Goal: Navigation & Orientation: Find specific page/section

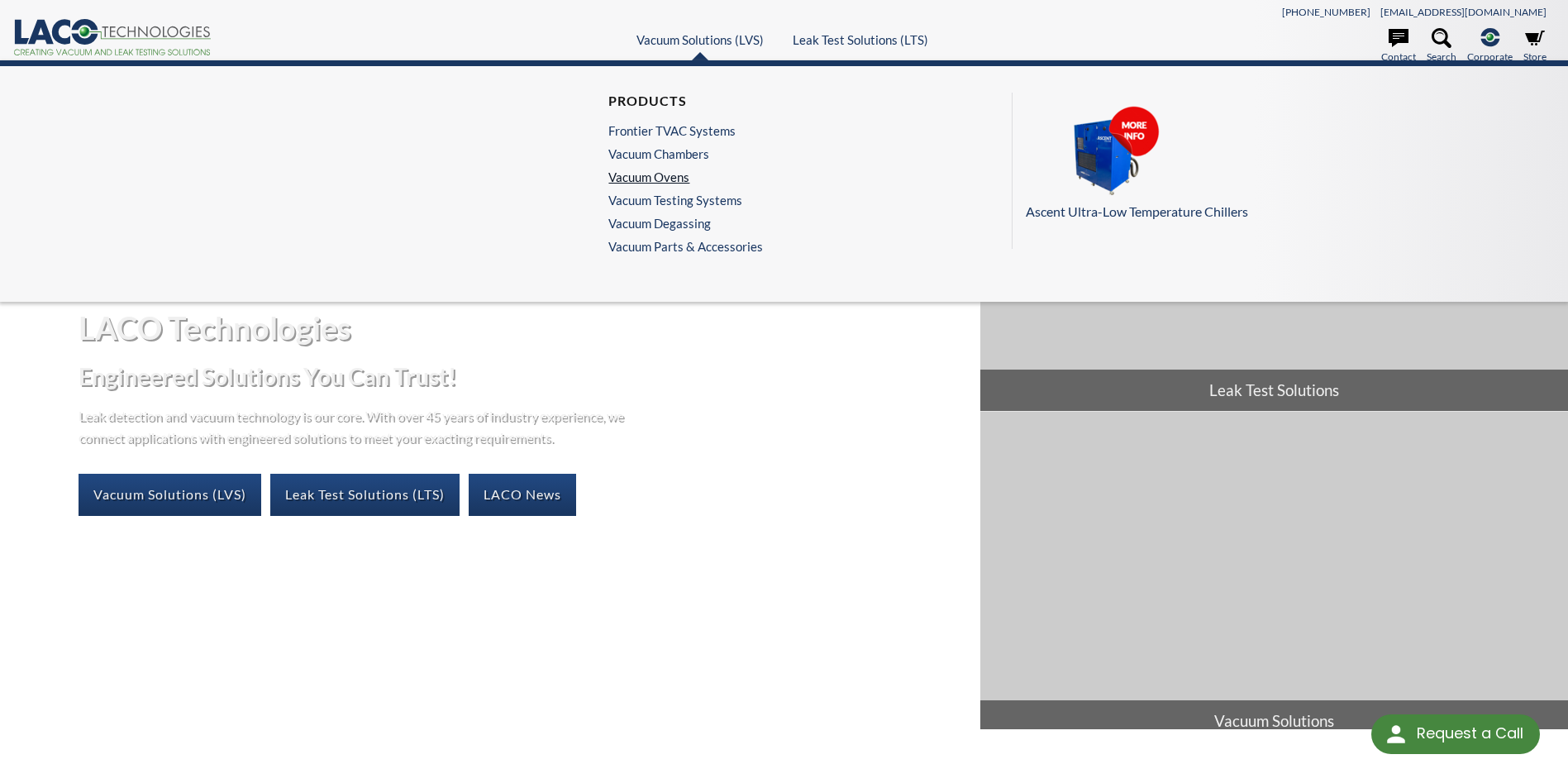
click at [645, 176] on link "Vacuum Ovens" at bounding box center [681, 177] width 146 height 15
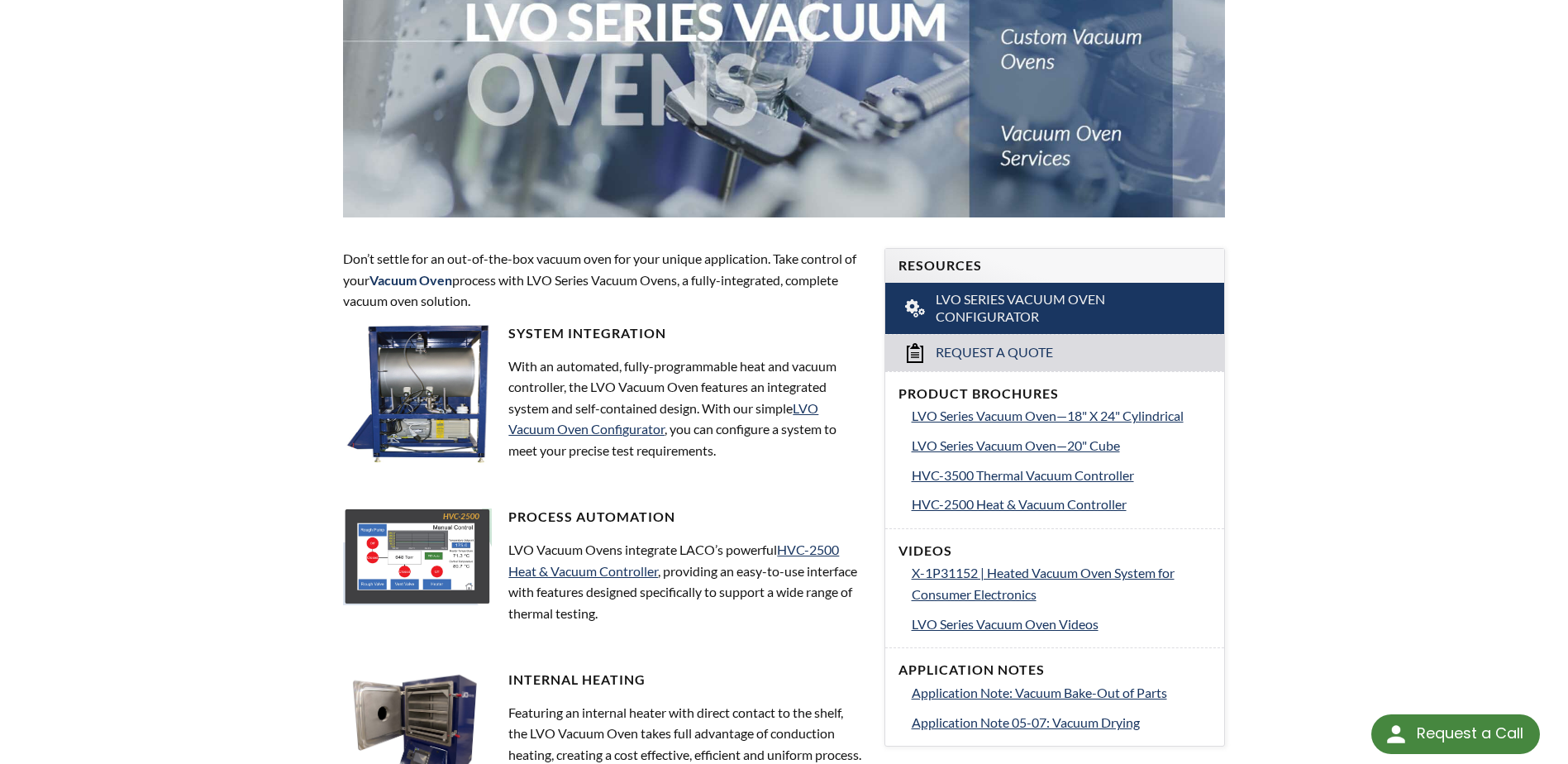
select select "Language Translate Widget"
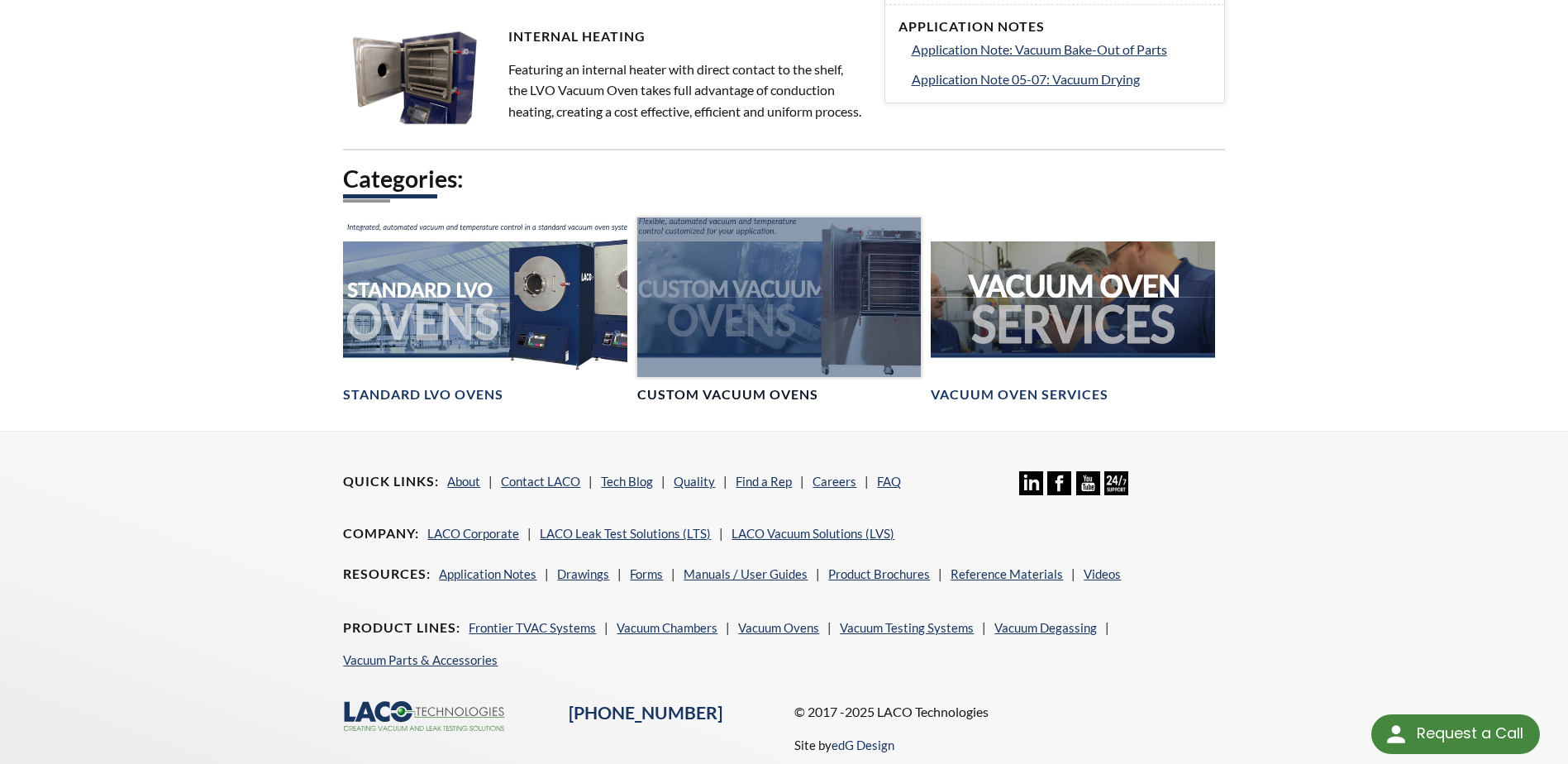
scroll to position [992, 0]
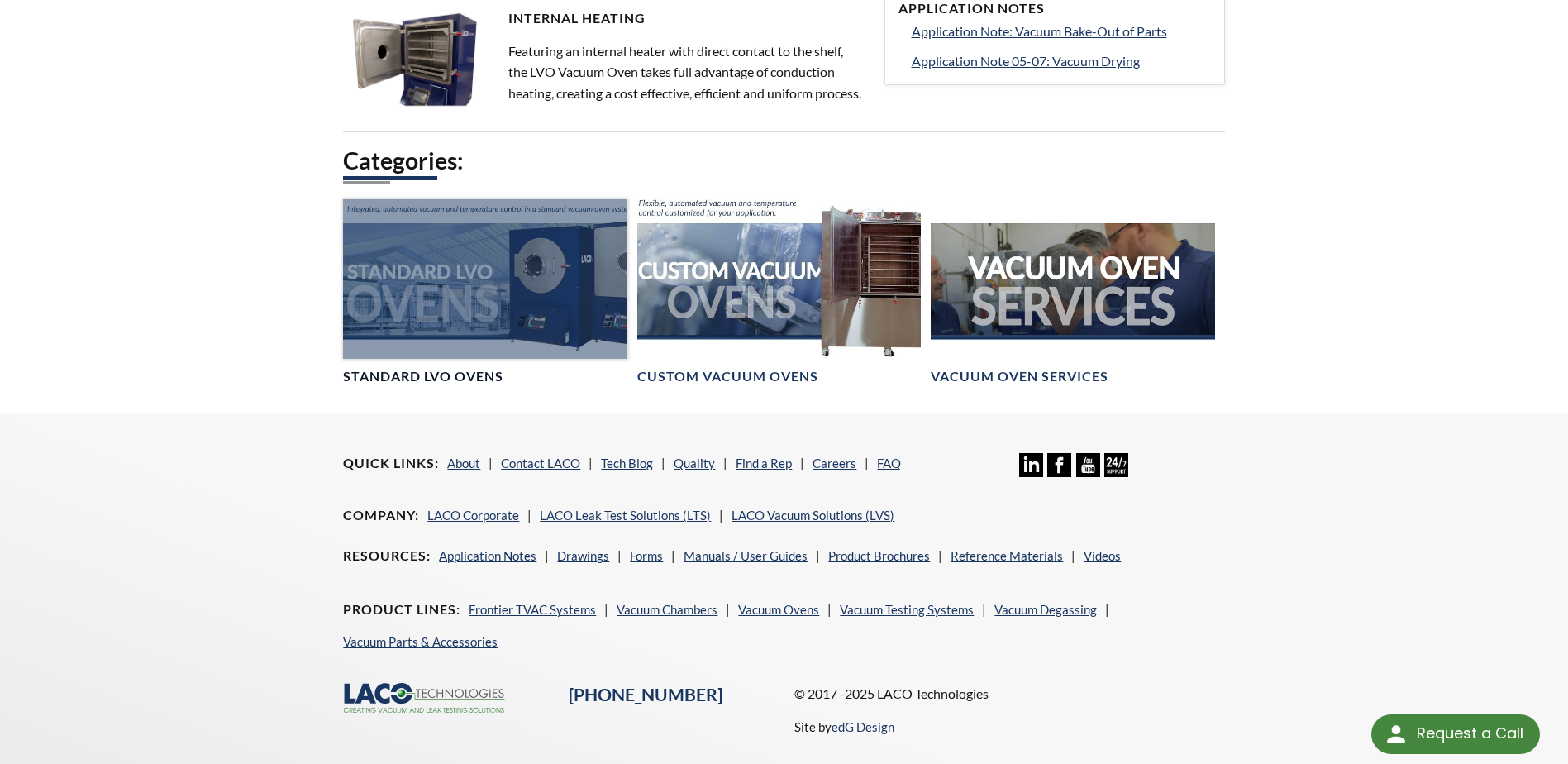
click at [443, 385] on h4 "Standard LVO Ovens" at bounding box center [424, 376] width 161 height 18
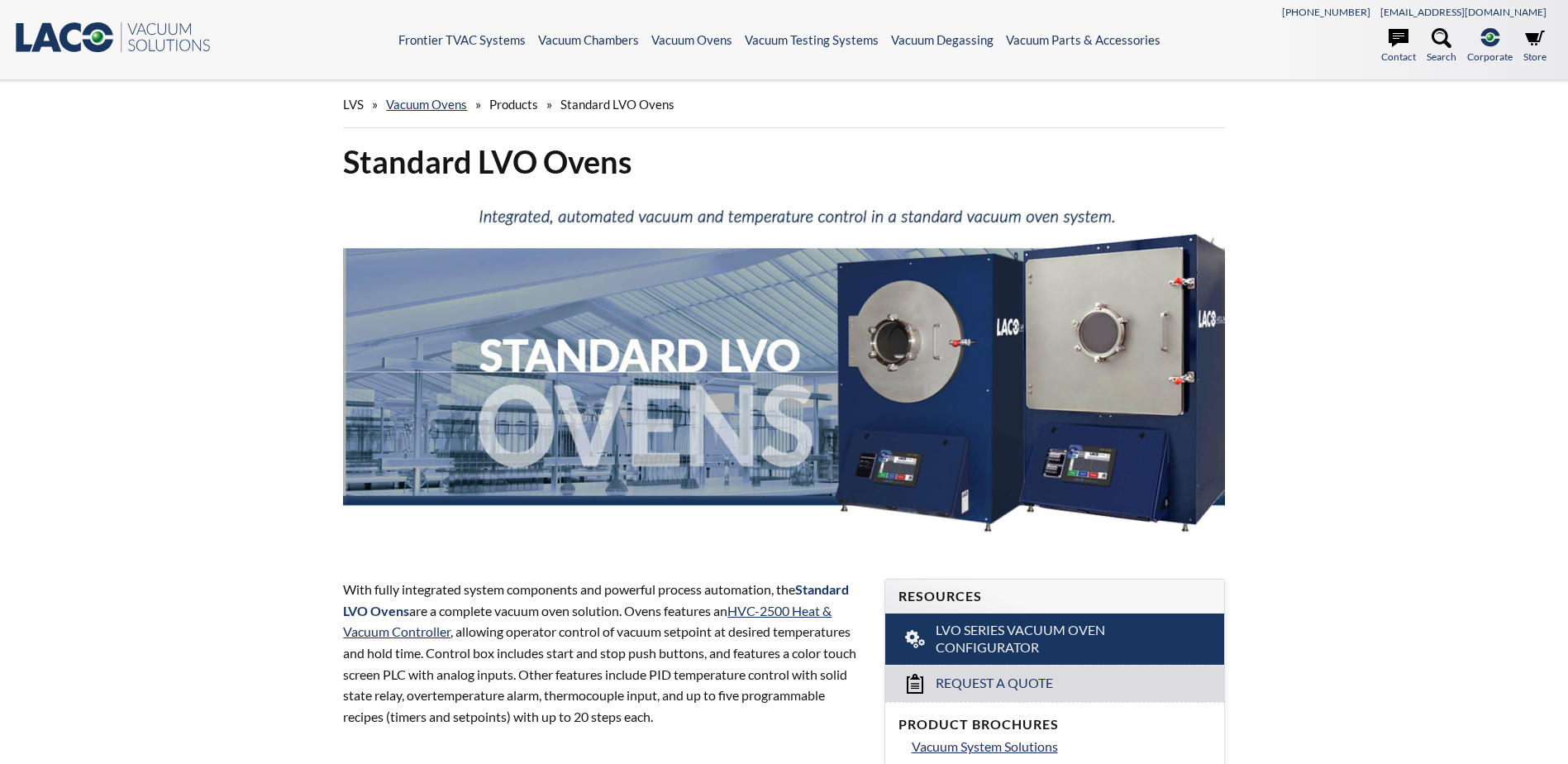
select select "Language Translate Widget"
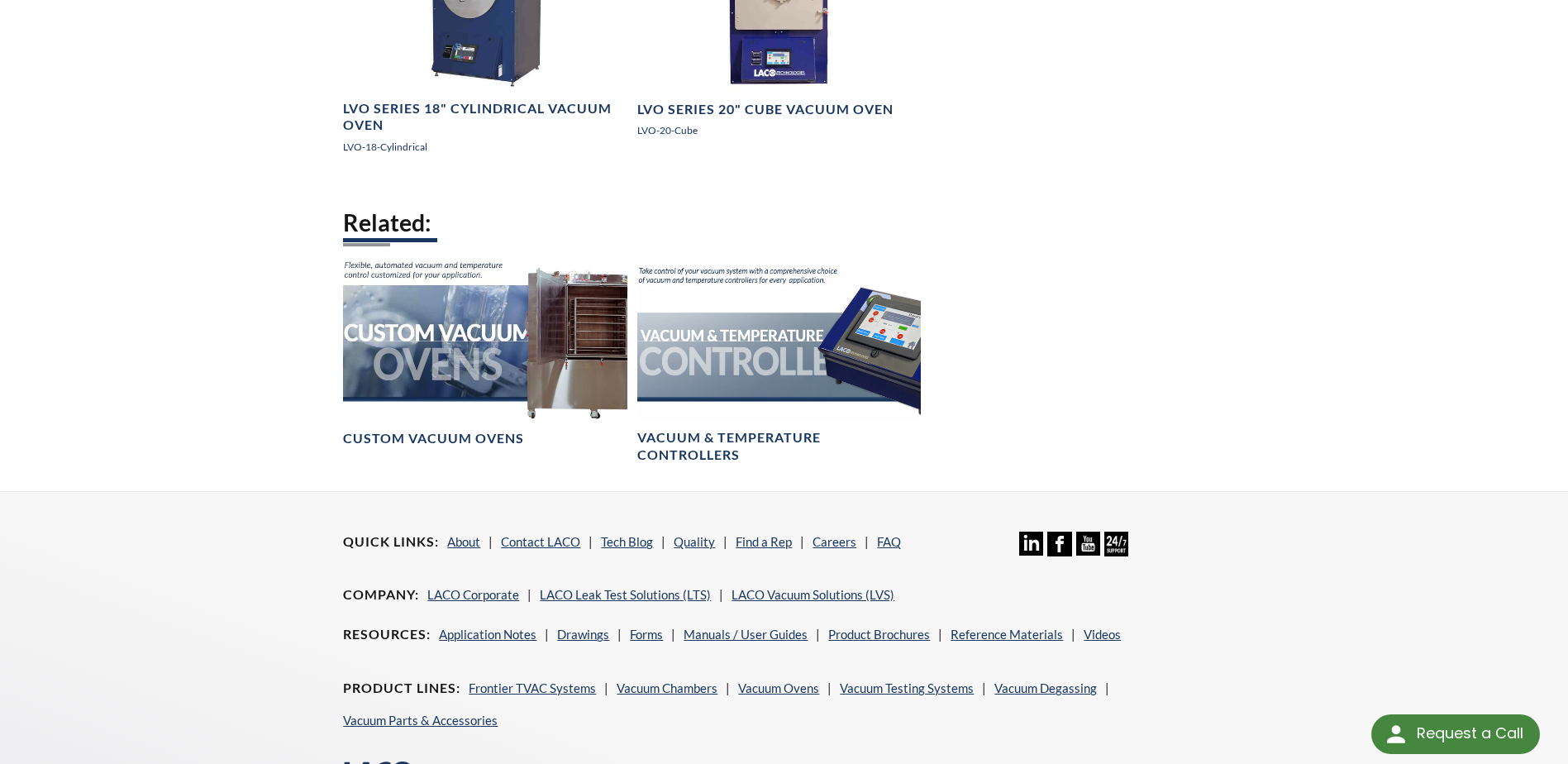
scroll to position [1158, 0]
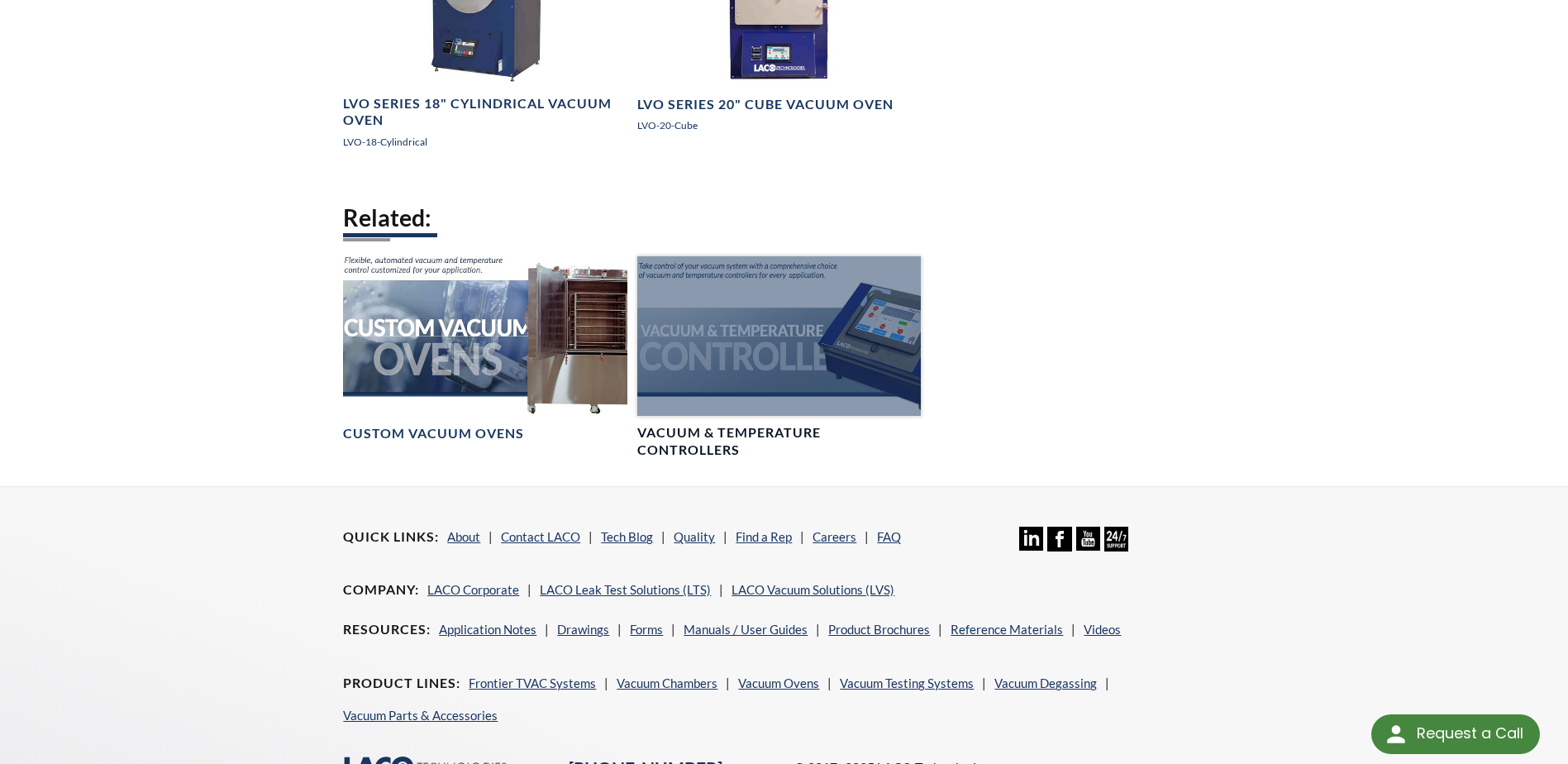
click at [724, 429] on h4 "Vacuum & Temperature Controllers" at bounding box center [778, 442] width 283 height 35
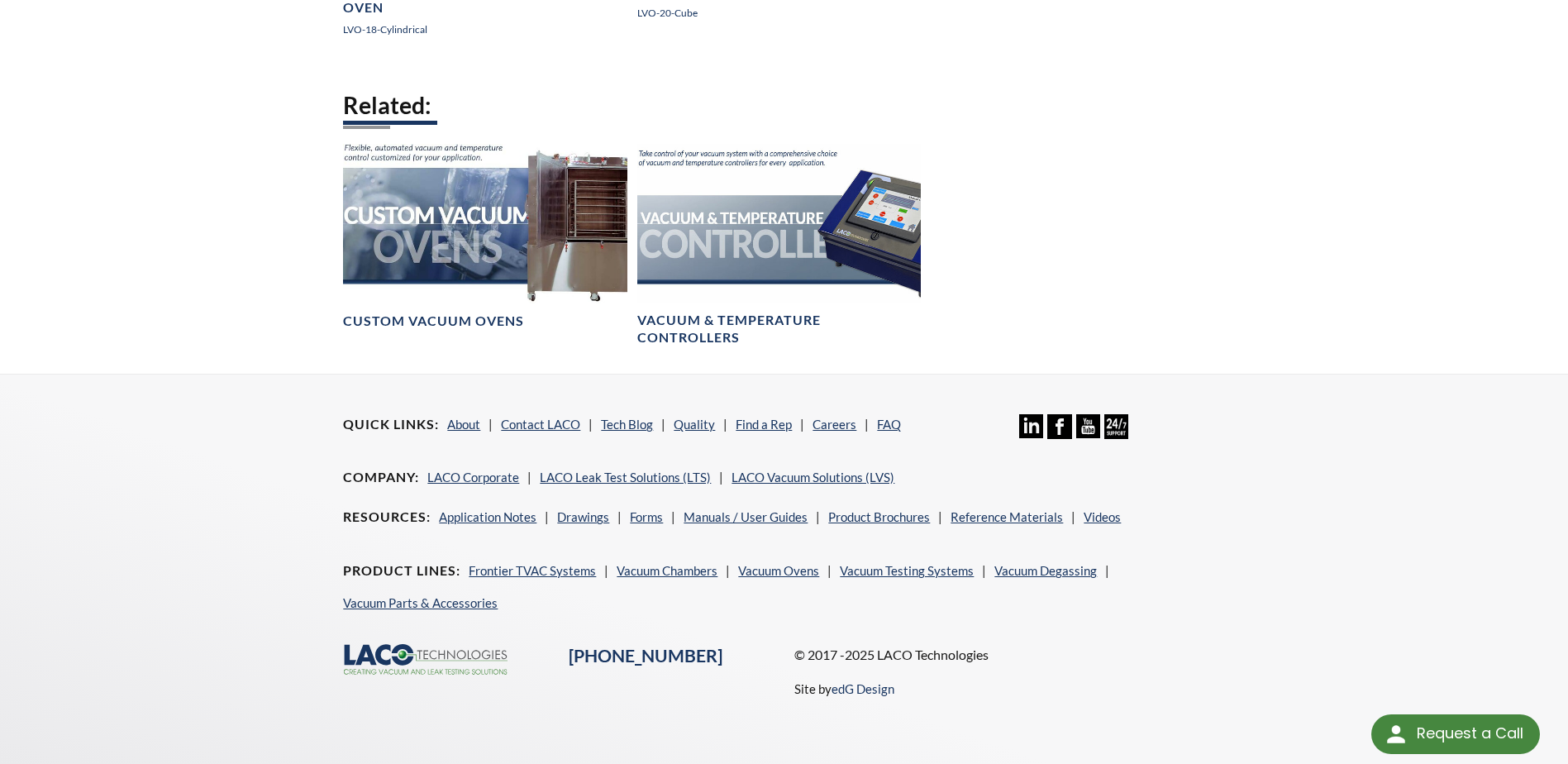
click at [445, 419] on ul "Quick Links About Contact LACO Tech Blog Quality Find a Rep Careers FAQ" at bounding box center [626, 431] width 566 height 32
click at [452, 426] on link "About" at bounding box center [464, 424] width 33 height 15
click at [558, 421] on link "Contact LACO" at bounding box center [541, 424] width 79 height 15
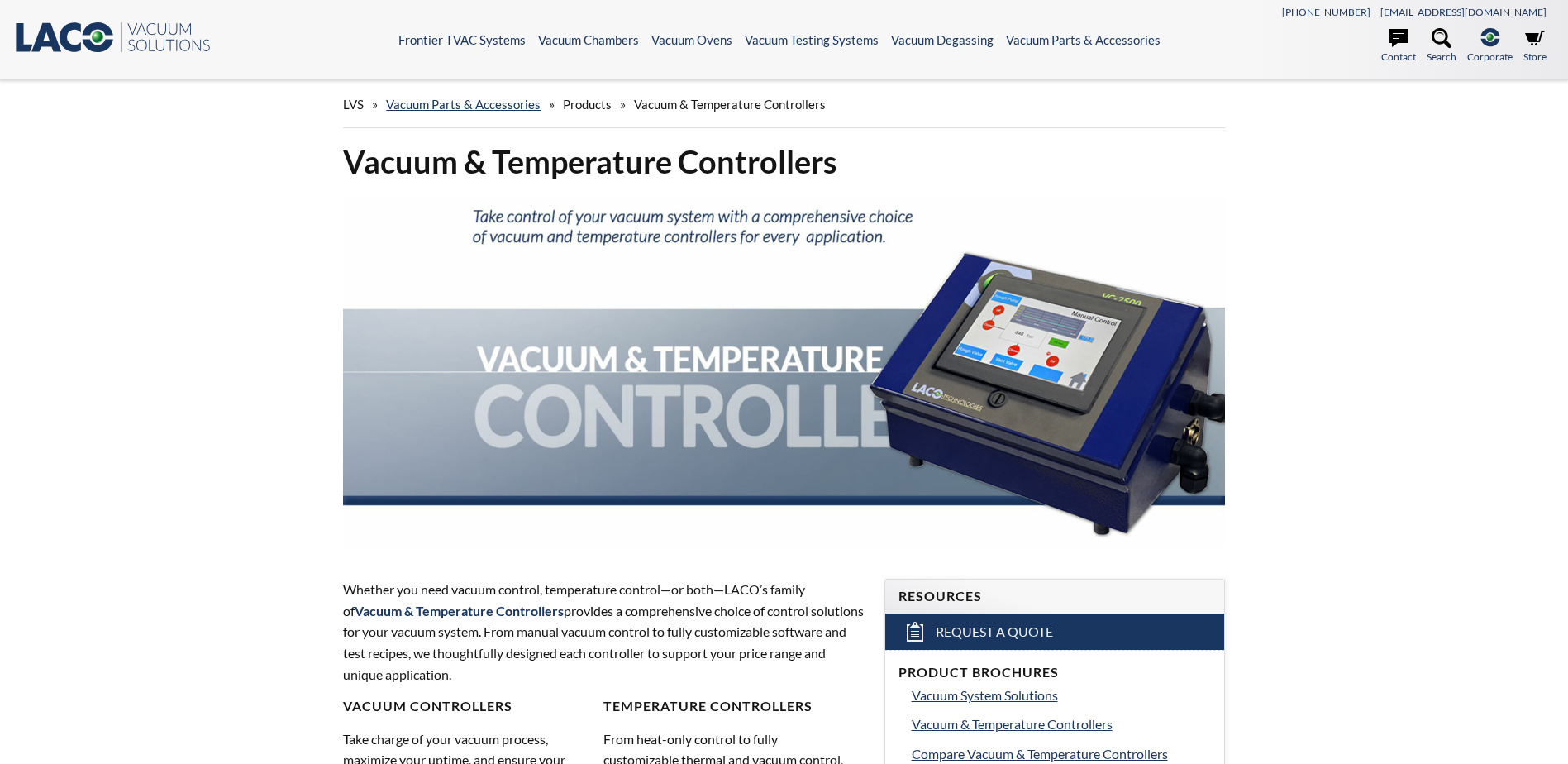
select select "Language Translate Widget"
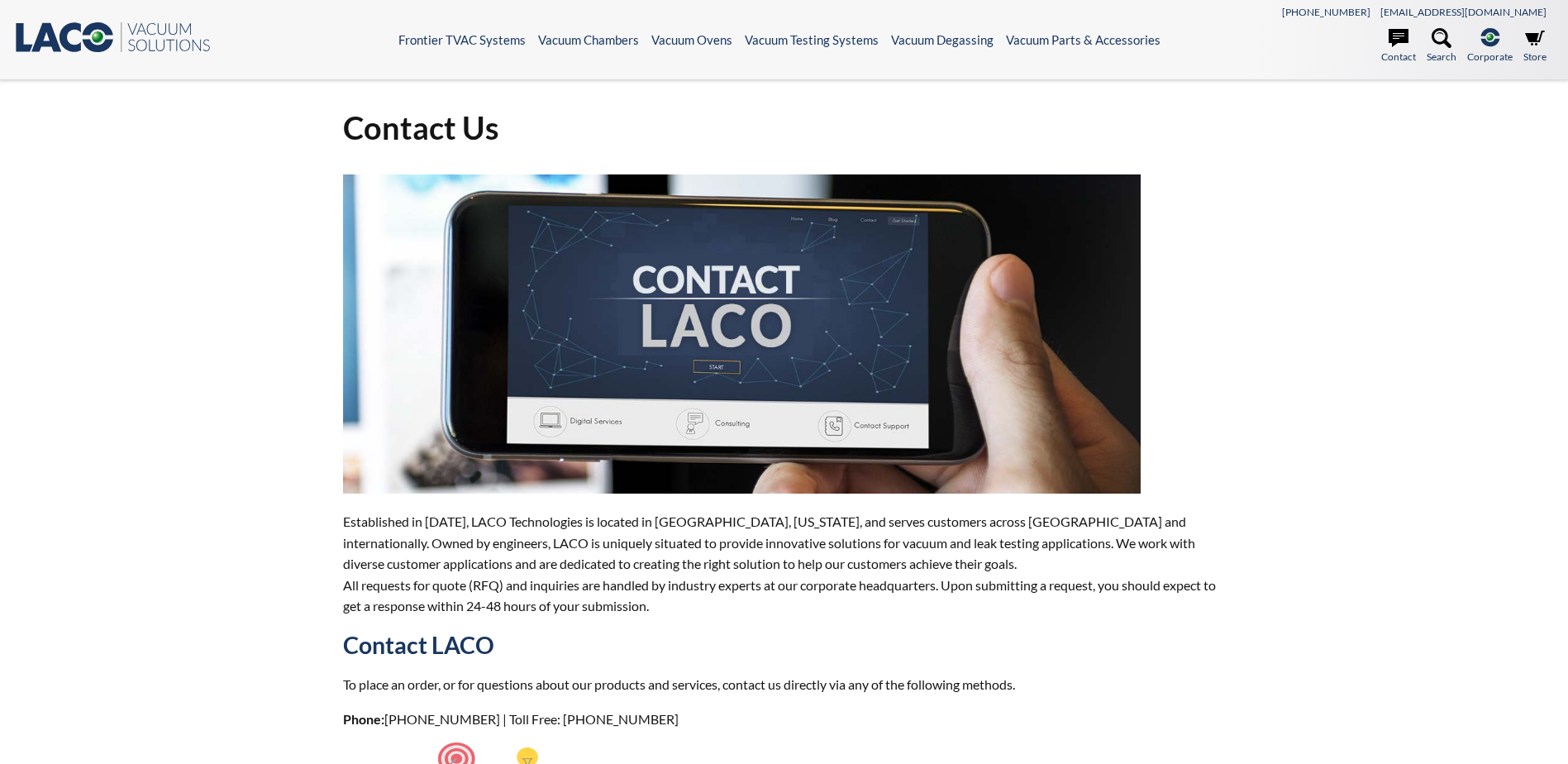
select select "Language Translate Widget"
